Goal: Transaction & Acquisition: Book appointment/travel/reservation

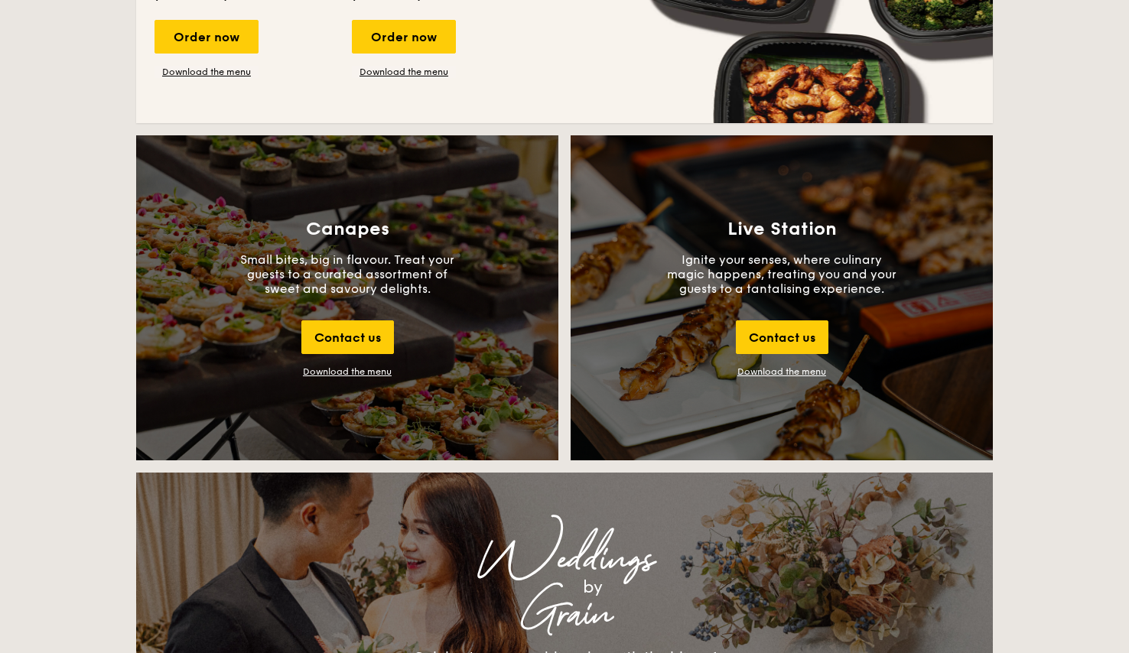
scroll to position [894, 0]
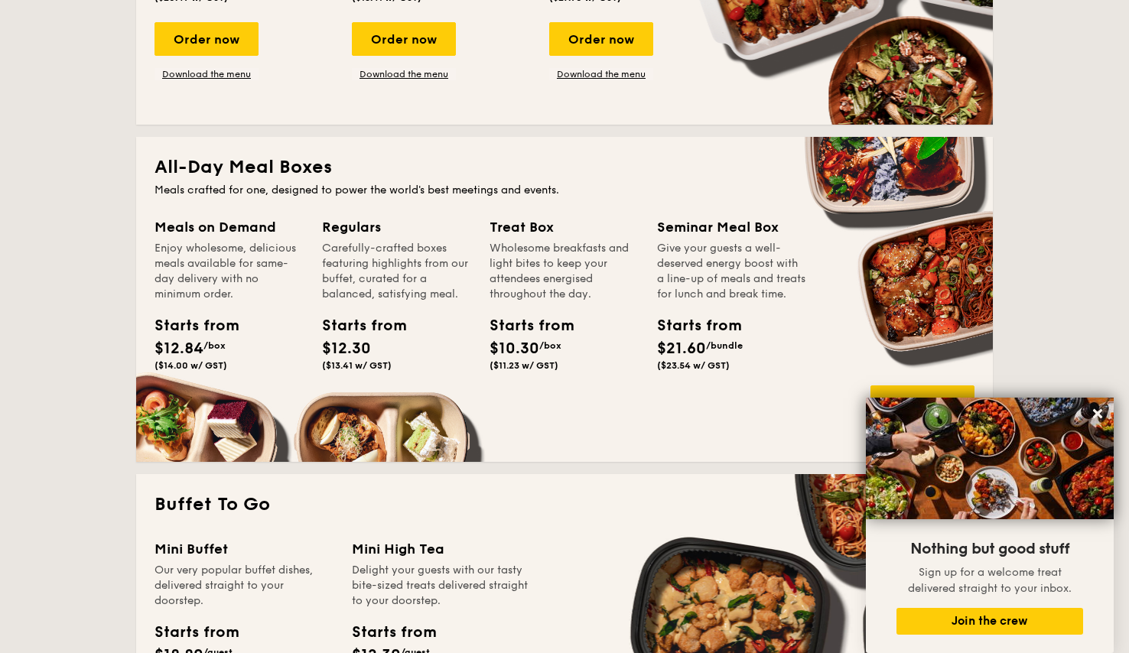
click at [694, 337] on div "Starts from" at bounding box center [691, 325] width 69 height 23
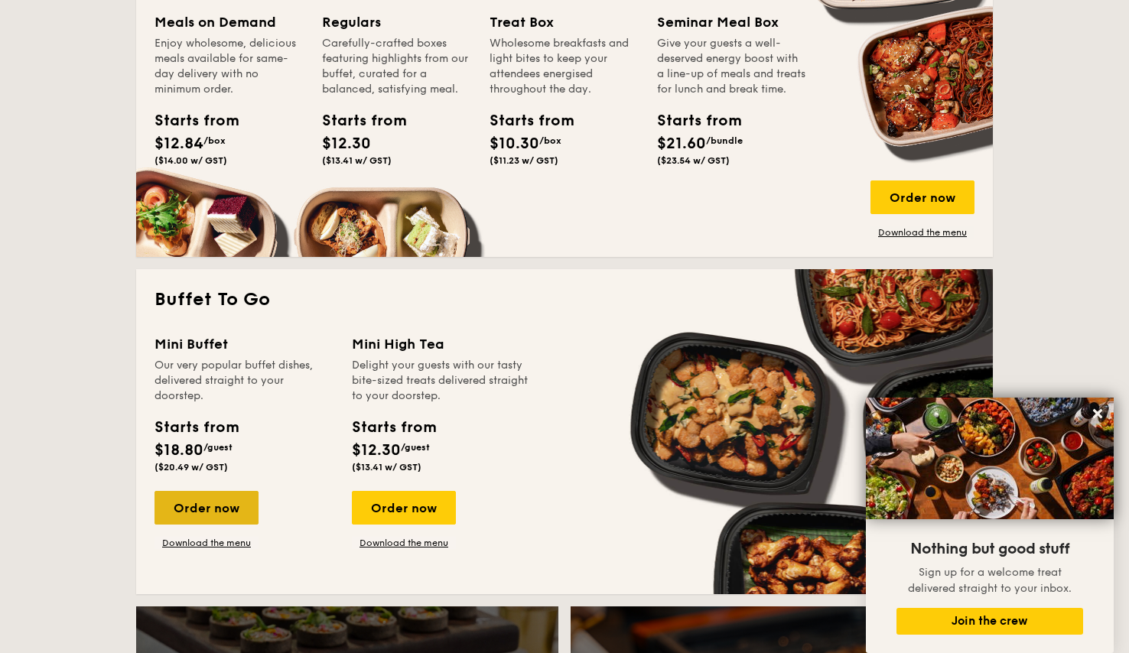
click at [232, 505] on div "Order now" at bounding box center [206, 508] width 104 height 34
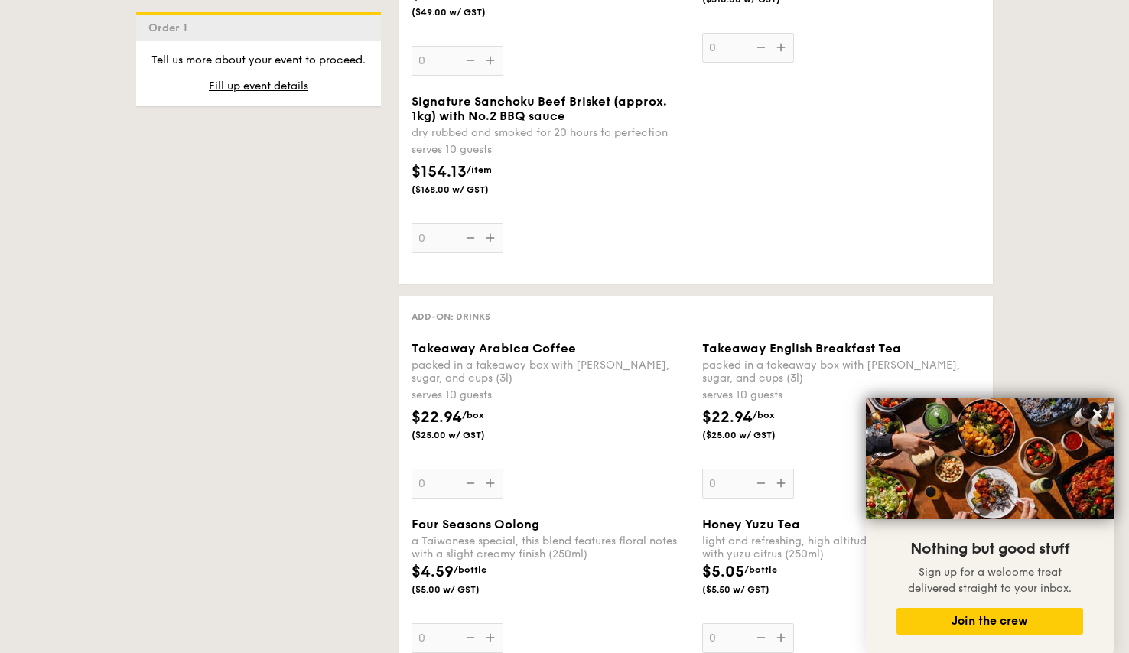
scroll to position [1796, 0]
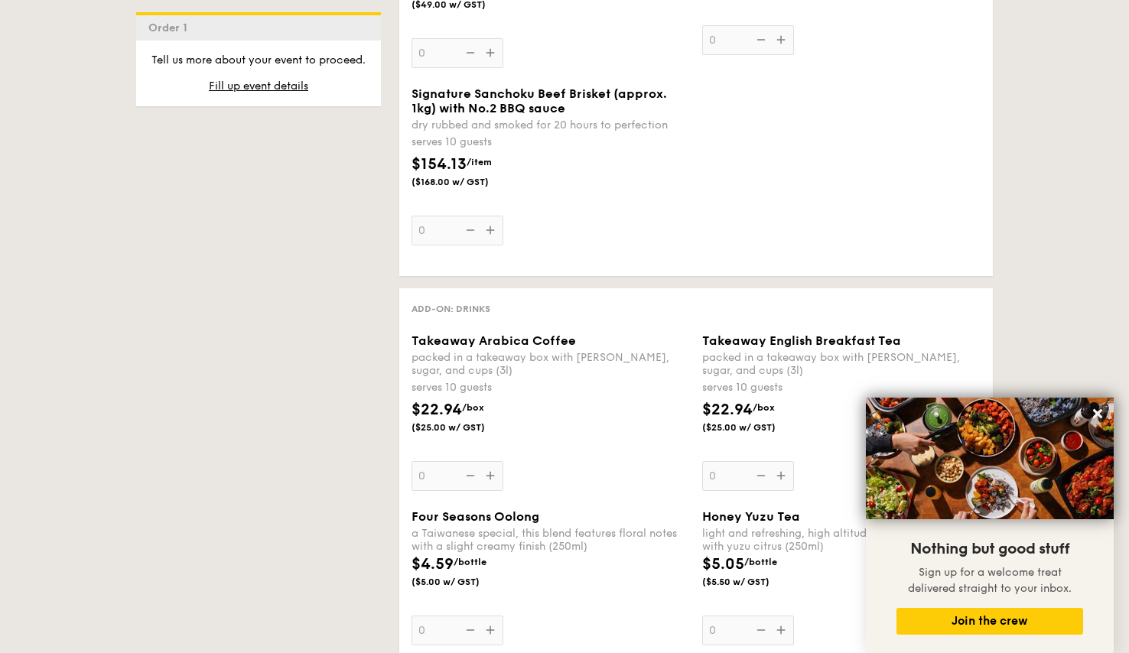
click at [492, 488] on div "Takeaway Arabica Coffee packed in a takeaway box with [PERSON_NAME], sugar, and…" at bounding box center [550, 412] width 278 height 158
click at [492, 488] on input "0" at bounding box center [457, 476] width 92 height 30
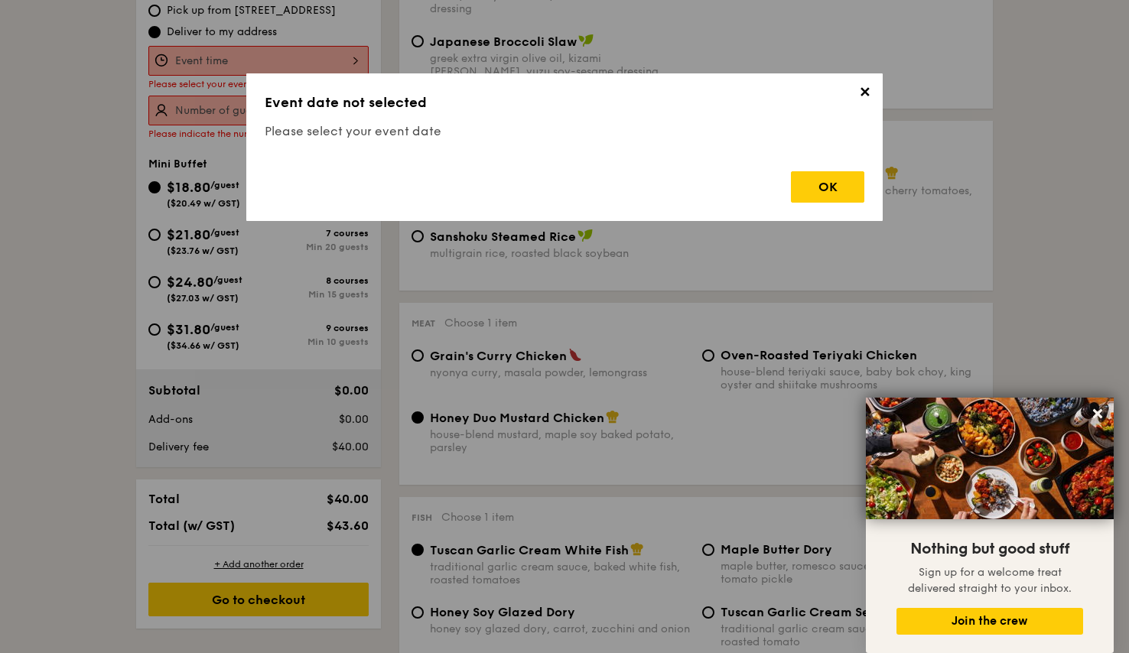
scroll to position [408, 0]
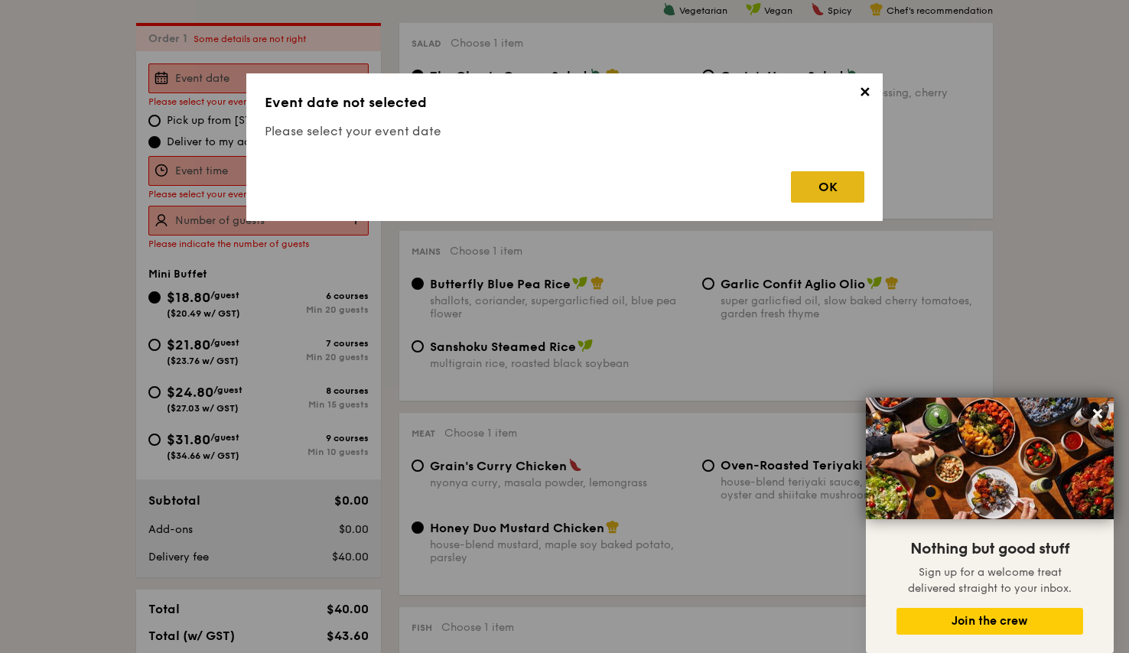
click at [834, 174] on div "OK" at bounding box center [827, 186] width 73 height 31
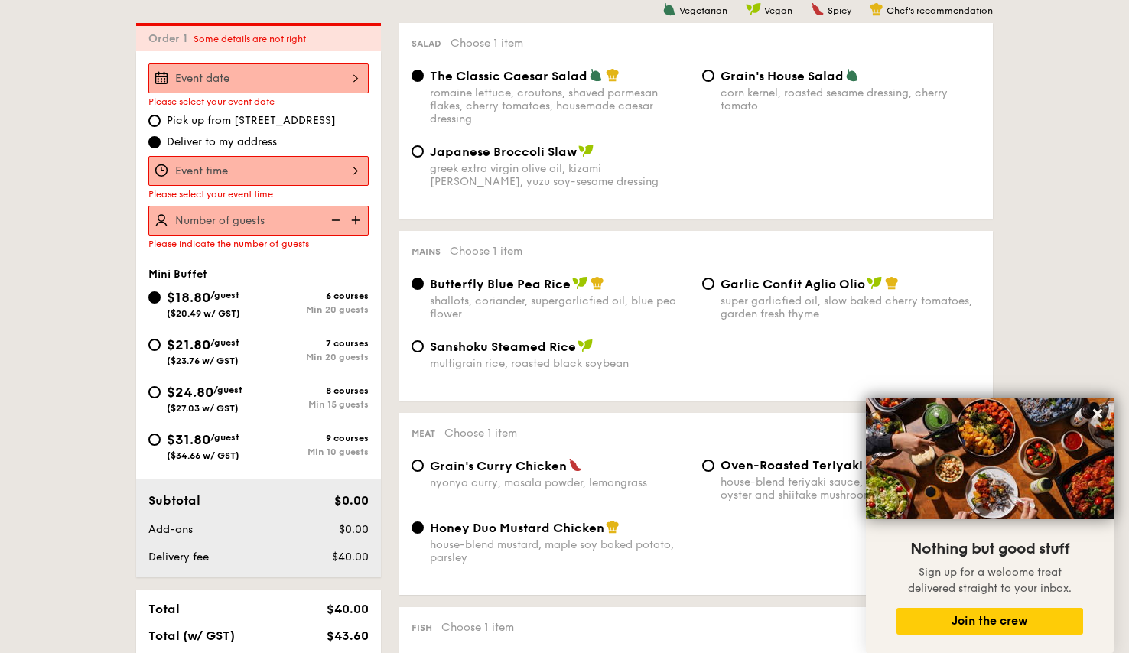
click at [324, 73] on div at bounding box center [258, 78] width 220 height 30
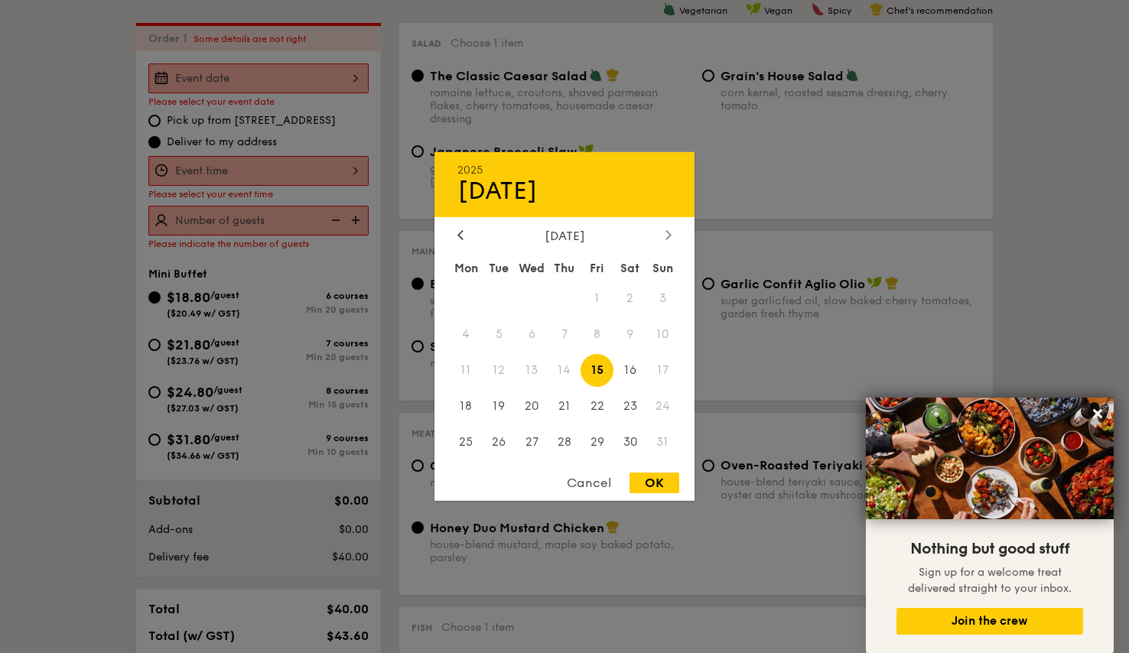
click at [672, 233] on div at bounding box center [669, 236] width 14 height 15
click at [502, 333] on span "9" at bounding box center [499, 334] width 33 height 33
click at [106, 223] on div at bounding box center [564, 326] width 1129 height 653
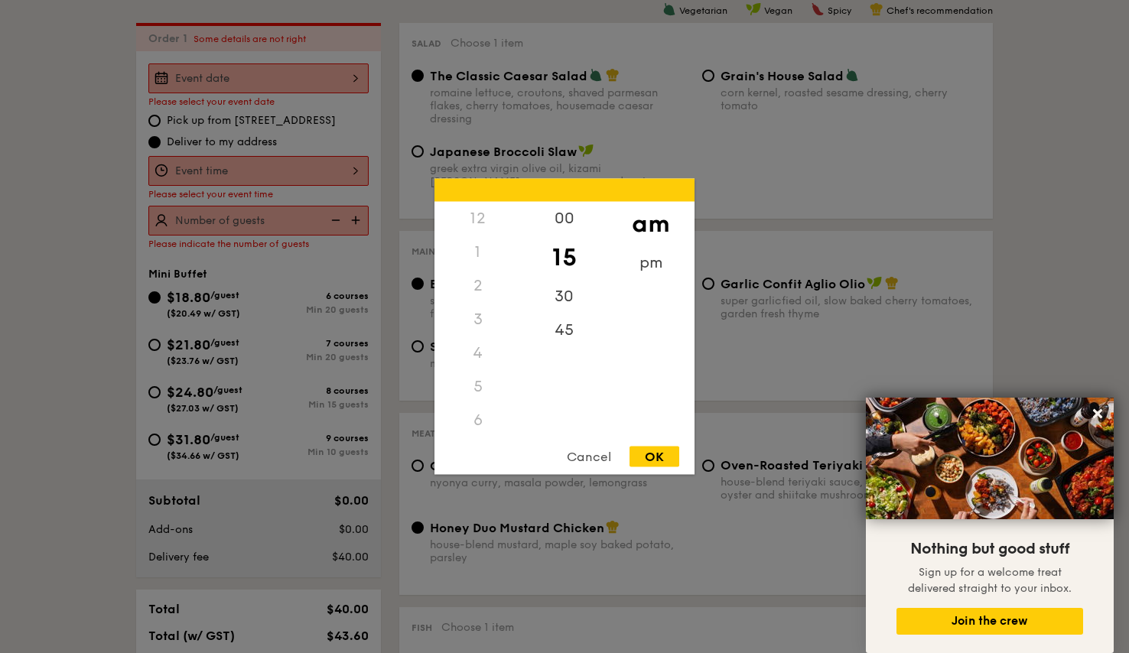
click at [340, 177] on div "12 1 2 3 4 5 6 7 8 9 10 11 00 15 30 45 am pm Cancel OK" at bounding box center [258, 171] width 220 height 30
click at [467, 379] on div "10" at bounding box center [477, 379] width 86 height 44
click at [571, 252] on div "15" at bounding box center [564, 253] width 86 height 34
click at [566, 250] on div "15" at bounding box center [564, 253] width 86 height 34
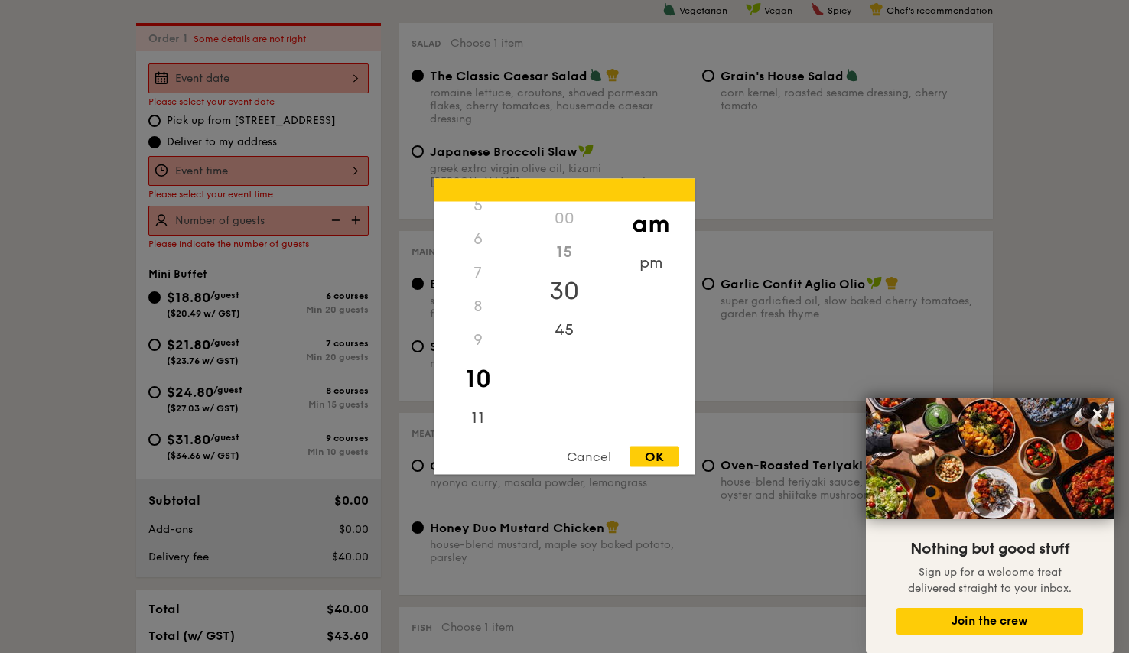
click at [558, 285] on div "30" at bounding box center [564, 291] width 86 height 44
click at [477, 338] on div "9" at bounding box center [477, 340] width 86 height 34
click at [476, 339] on div "9" at bounding box center [477, 340] width 86 height 34
click at [587, 455] on div "Cancel" at bounding box center [588, 457] width 75 height 21
click at [229, 177] on div "12 1 2 3 4 5 6 7 8 9 10 11 00 15 30 45 am pm Cancel OK" at bounding box center [258, 171] width 220 height 30
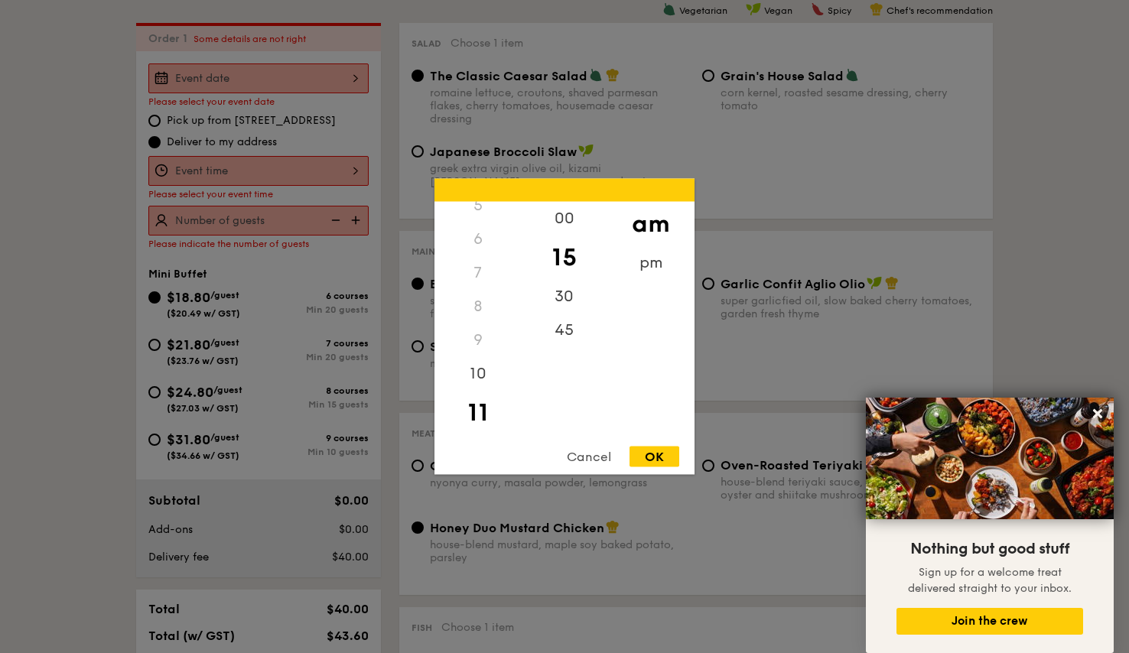
click at [221, 211] on div at bounding box center [564, 326] width 1129 height 653
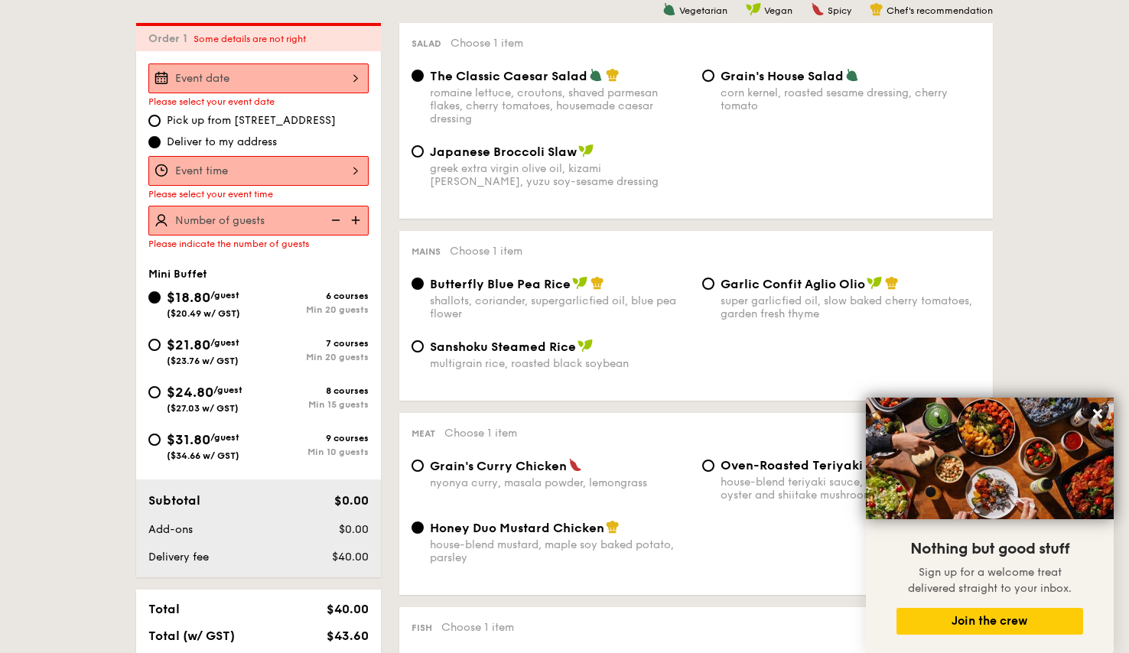
click at [352, 220] on img at bounding box center [357, 220] width 23 height 29
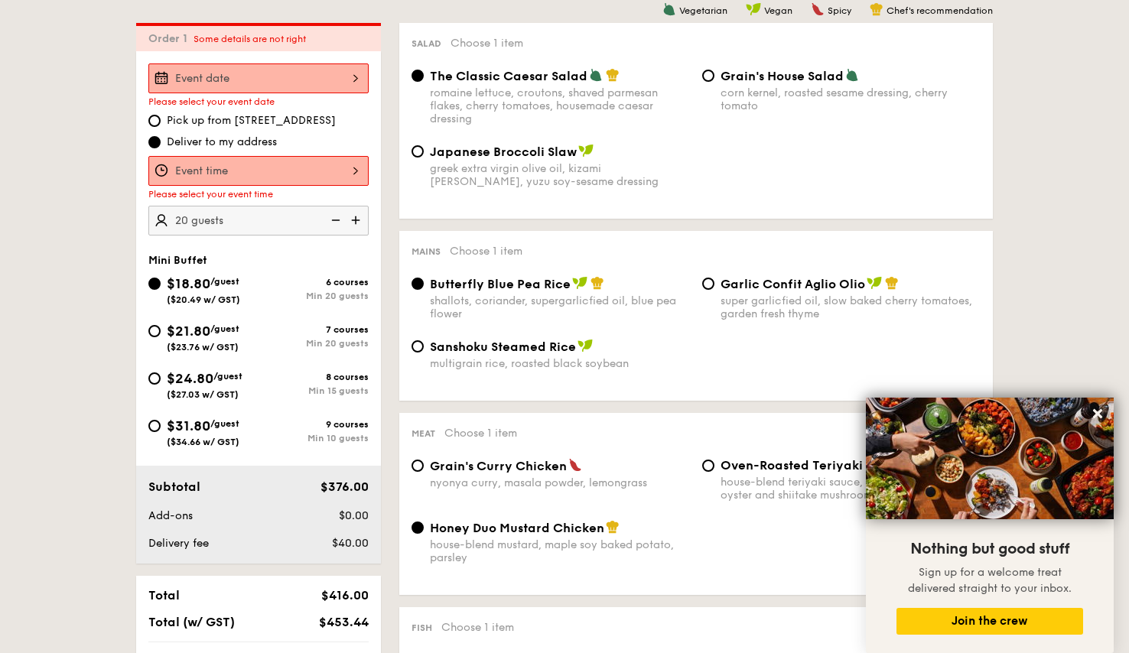
click at [336, 219] on img at bounding box center [334, 220] width 23 height 29
click at [334, 219] on img at bounding box center [334, 220] width 23 height 29
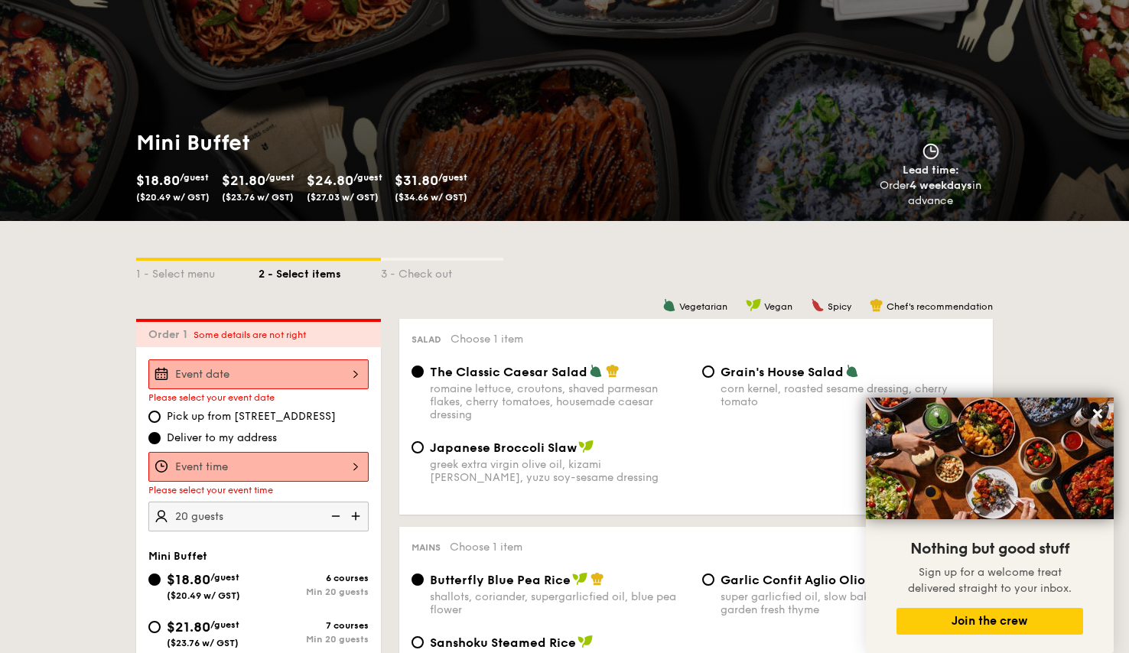
scroll to position [330, 0]
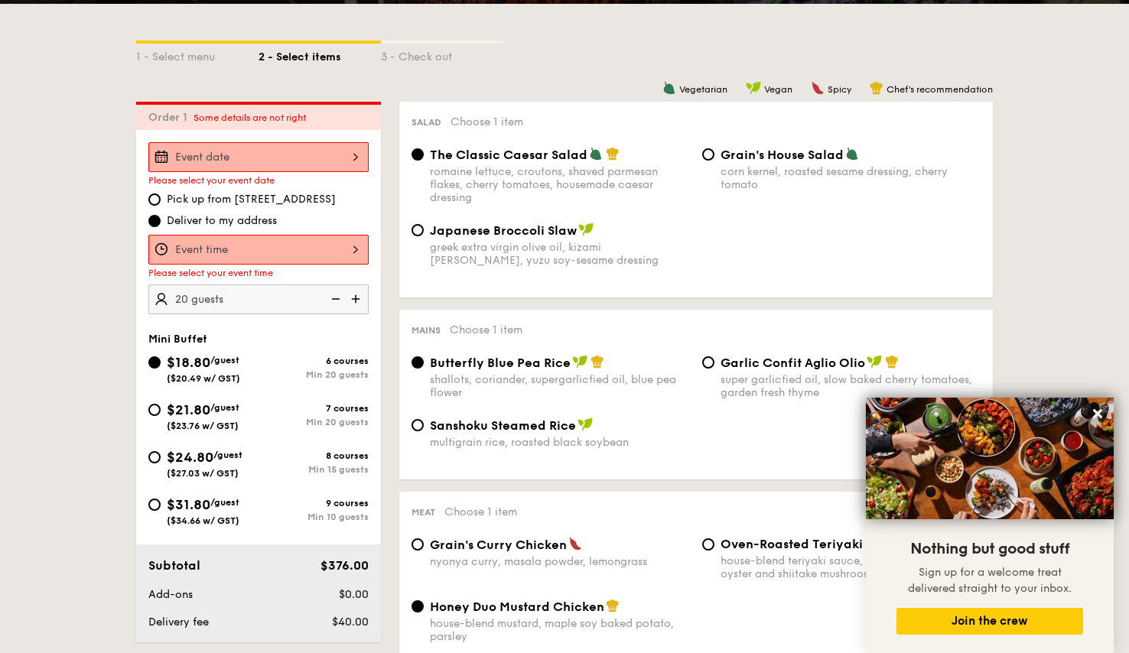
click at [353, 298] on img at bounding box center [357, 298] width 23 height 29
click at [340, 298] on img at bounding box center [334, 298] width 23 height 29
type input "20 guests"
click at [340, 298] on img at bounding box center [334, 298] width 23 height 29
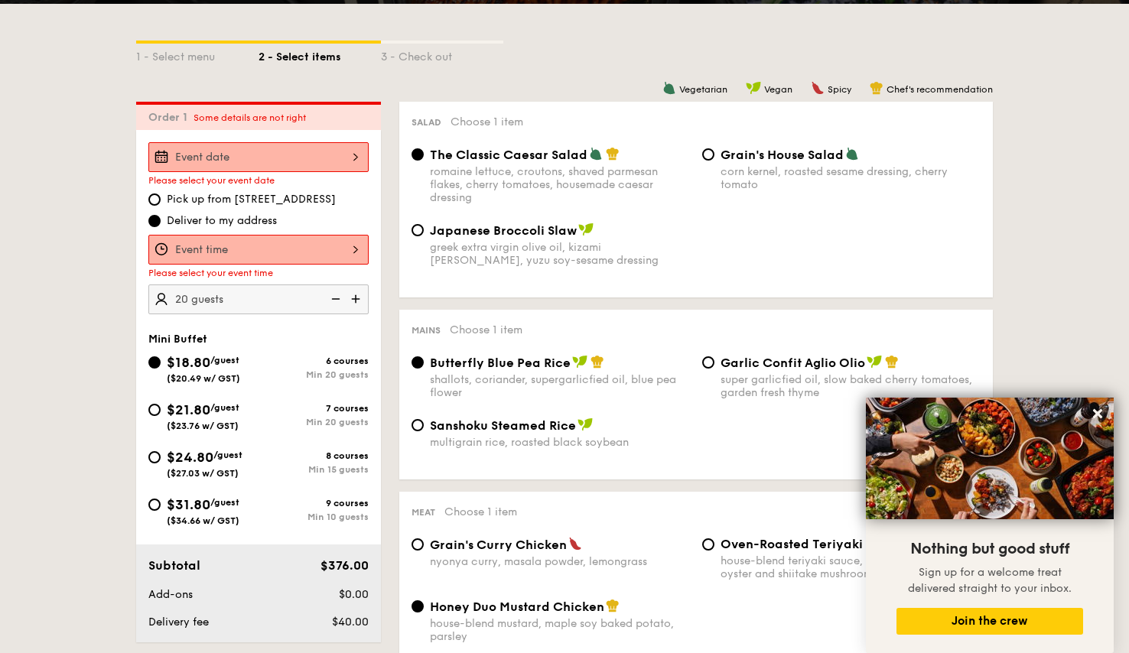
click at [340, 298] on img at bounding box center [334, 298] width 23 height 29
